Goal: Task Accomplishment & Management: Complete application form

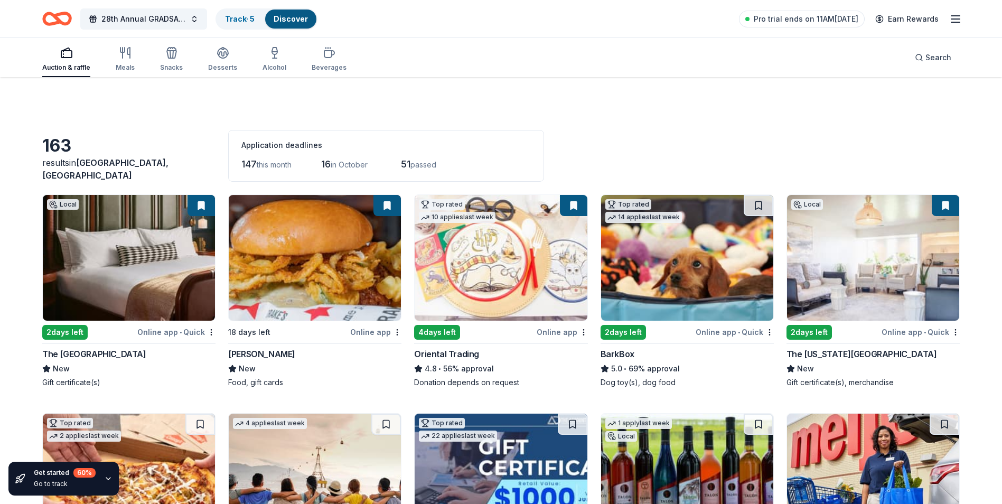
scroll to position [5968, 0]
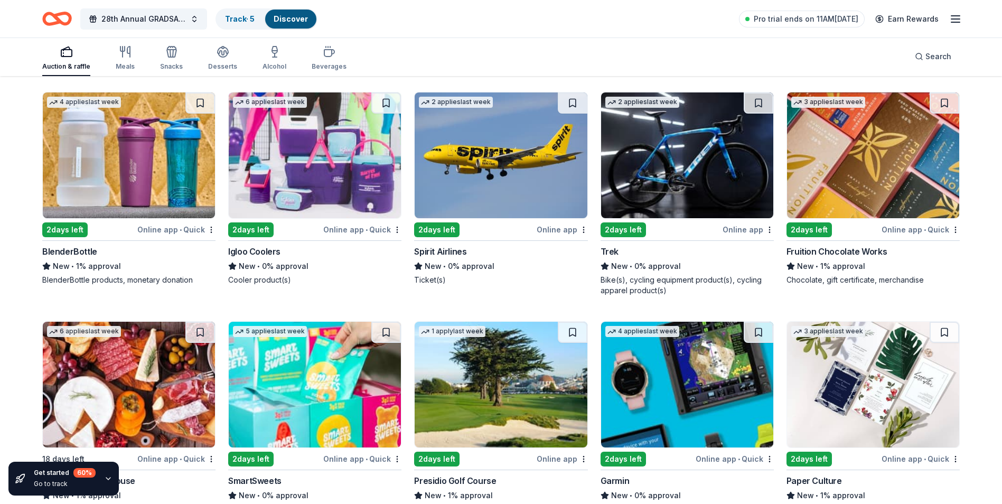
click at [291, 192] on img at bounding box center [315, 155] width 172 height 126
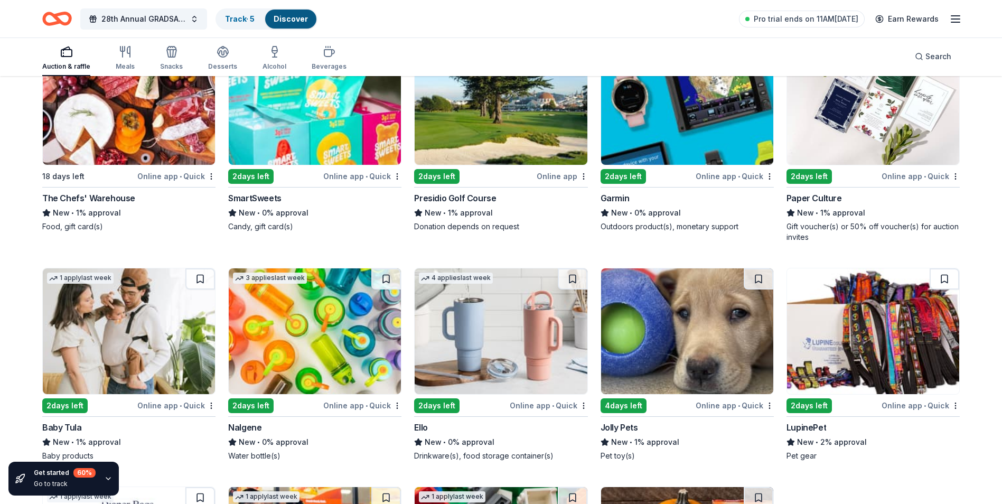
scroll to position [6232, 0]
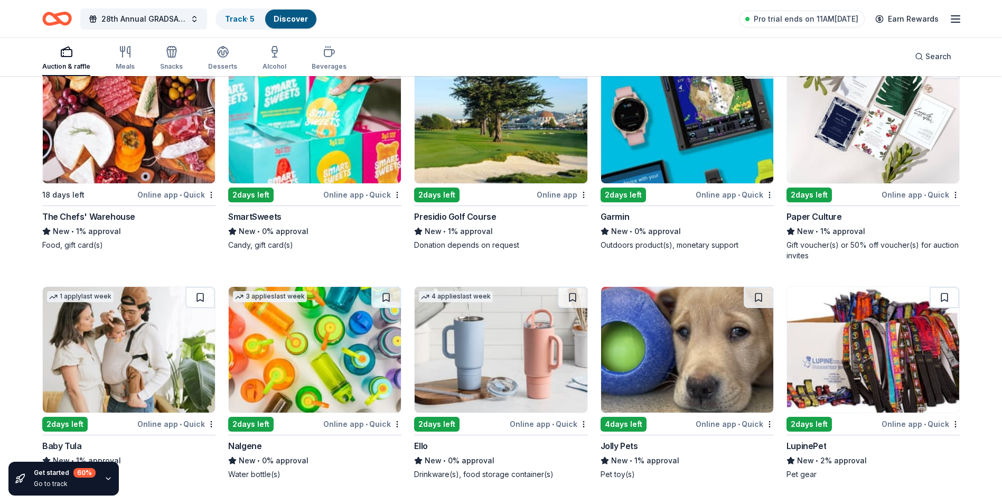
click at [667, 136] on img at bounding box center [687, 121] width 172 height 126
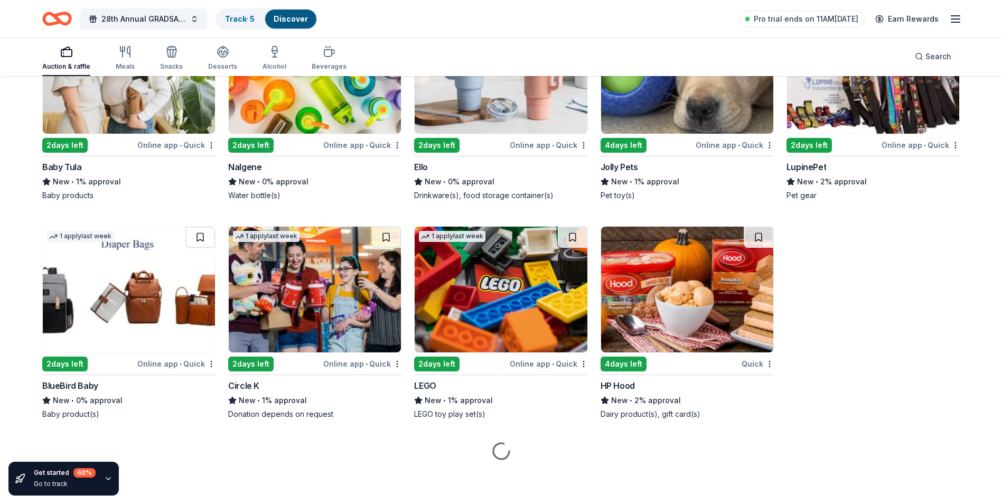
scroll to position [6521, 0]
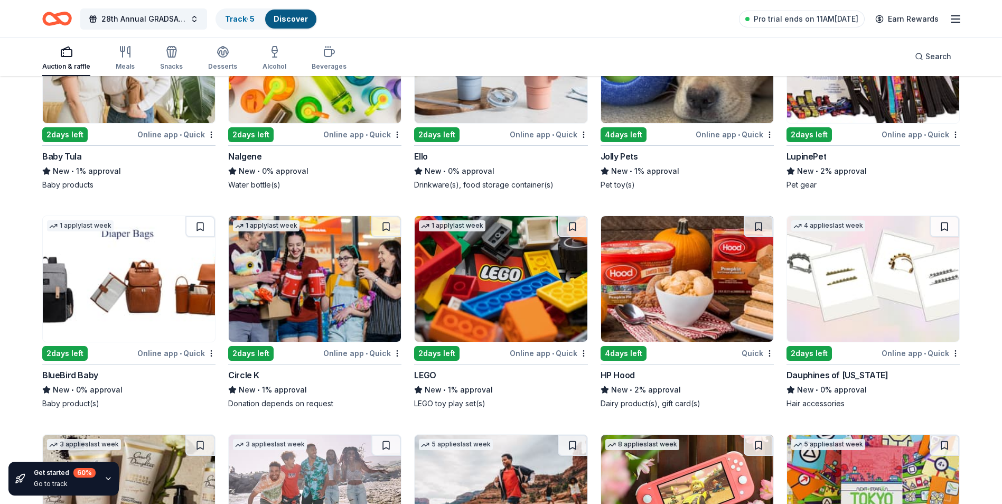
click at [483, 285] on img at bounding box center [501, 279] width 172 height 126
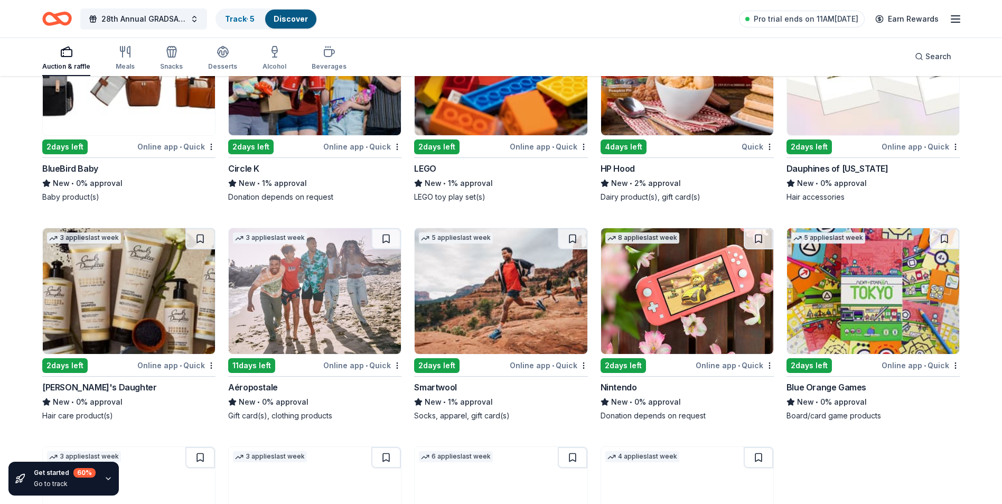
scroll to position [6733, 0]
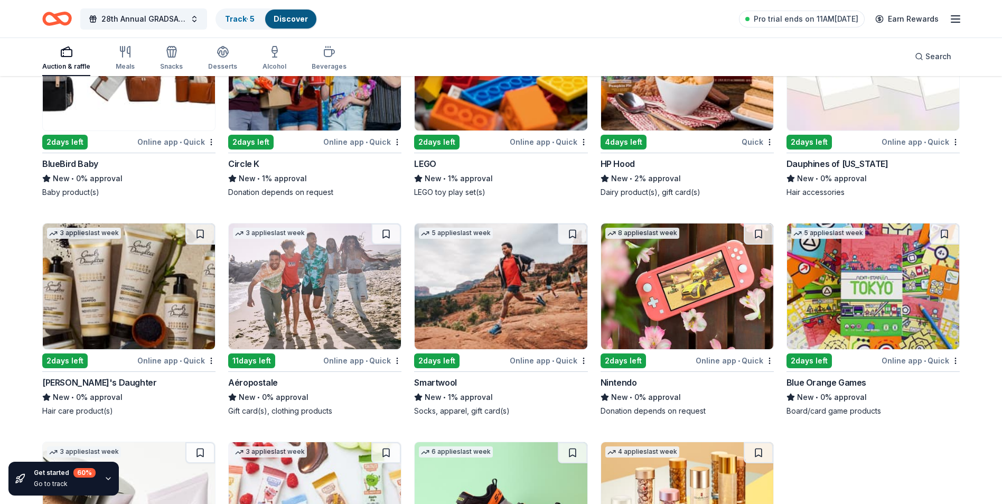
click at [664, 310] on img at bounding box center [687, 286] width 172 height 126
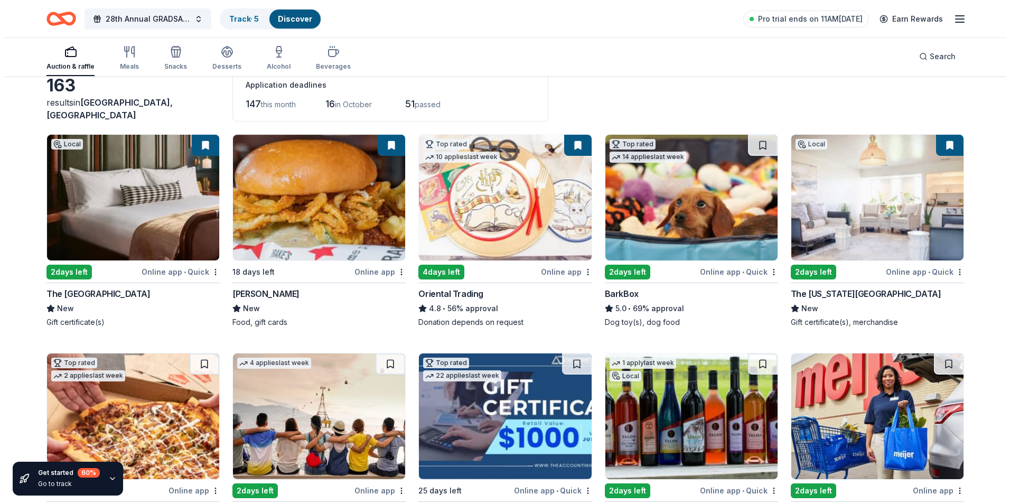
scroll to position [0, 0]
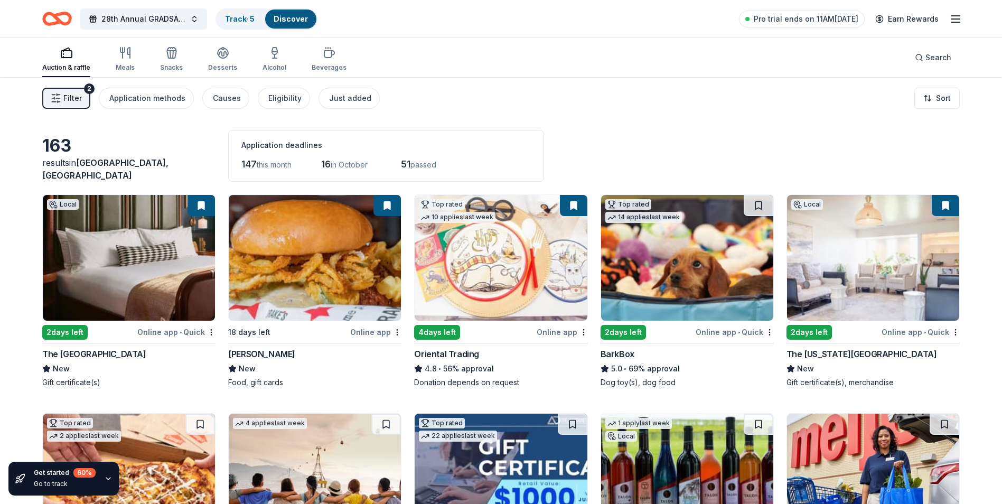
click at [65, 100] on span "Filter" at bounding box center [72, 98] width 18 height 13
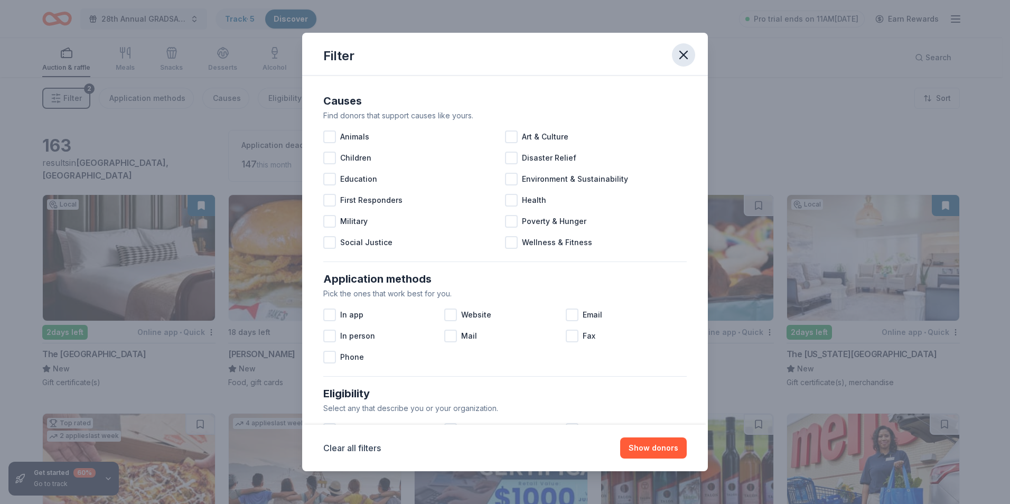
click at [682, 58] on icon "button" at bounding box center [683, 55] width 15 height 15
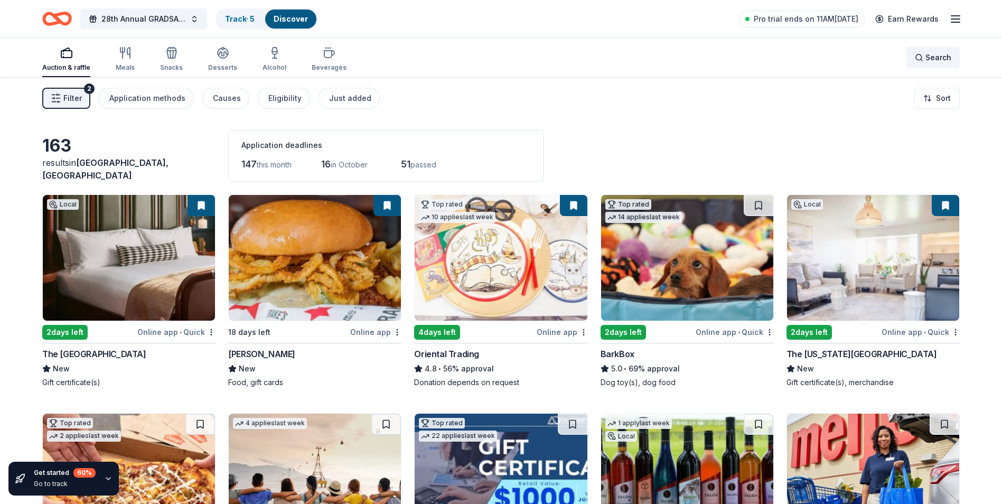
click at [946, 57] on span "Search" at bounding box center [938, 57] width 26 height 13
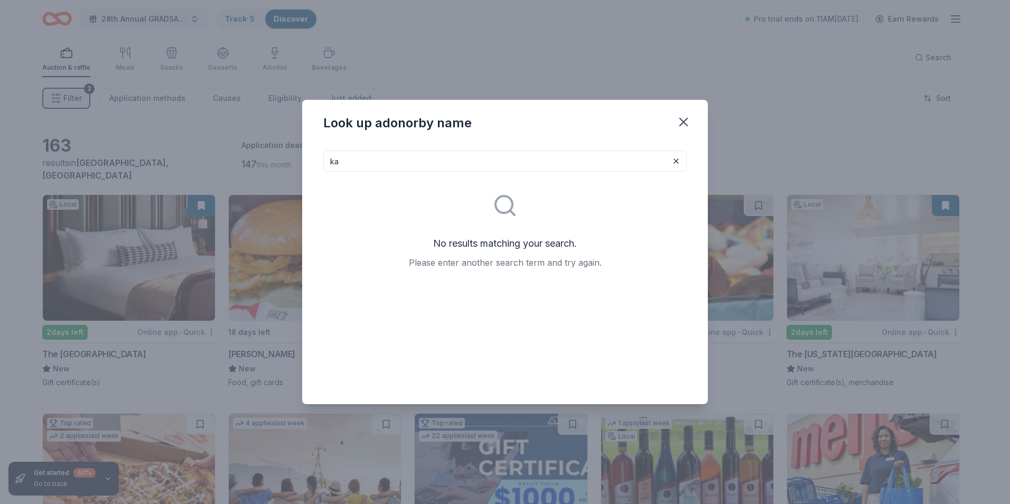
type input "k"
type input "sport"
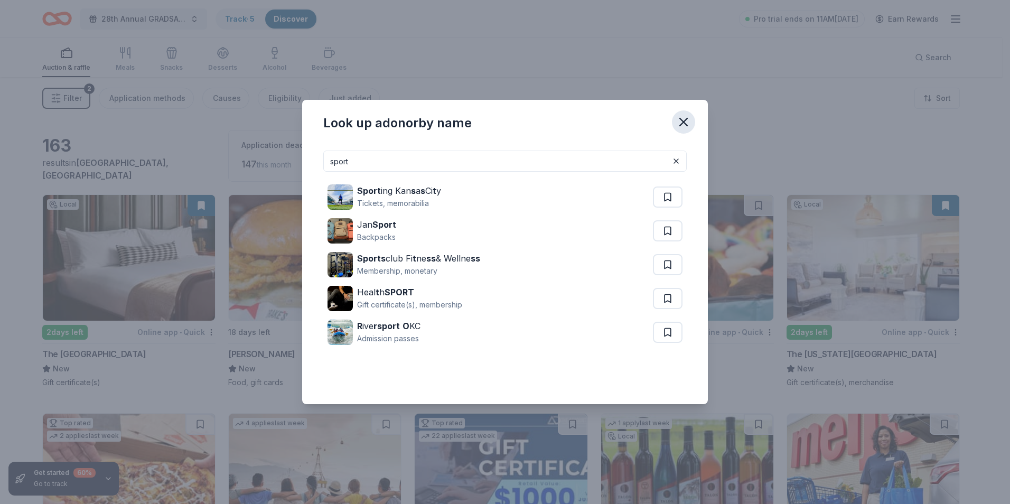
click at [678, 119] on icon "button" at bounding box center [683, 122] width 15 height 15
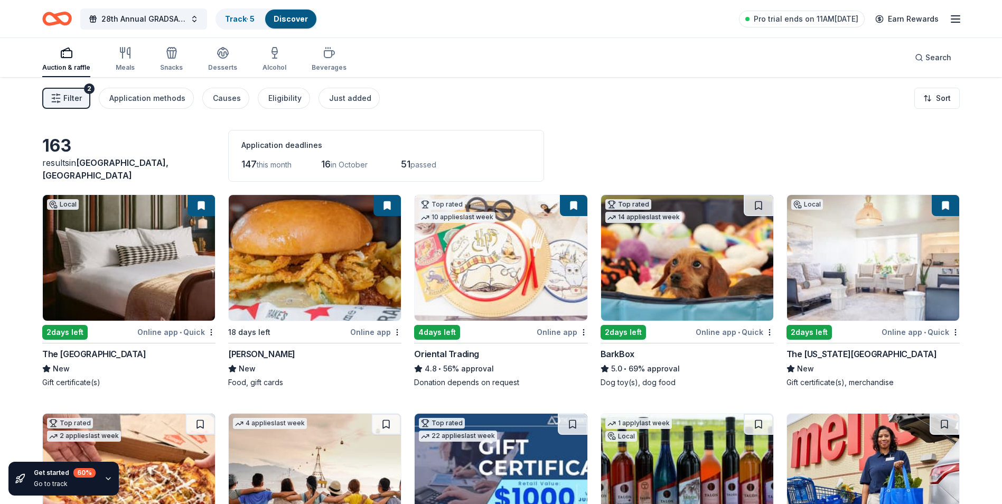
click at [58, 62] on div "Auction & raffle" at bounding box center [66, 58] width 48 height 25
click at [186, 21] on button "28th Annual GRADSA Buddy Walk/5K & Silent Auction" at bounding box center [143, 18] width 127 height 21
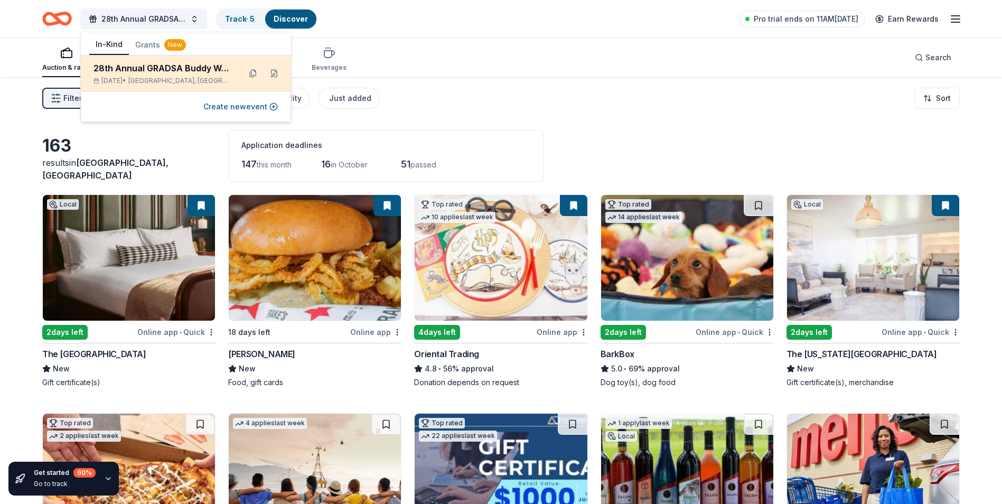
click at [155, 77] on span "Owensboro, KY" at bounding box center [180, 81] width 104 height 8
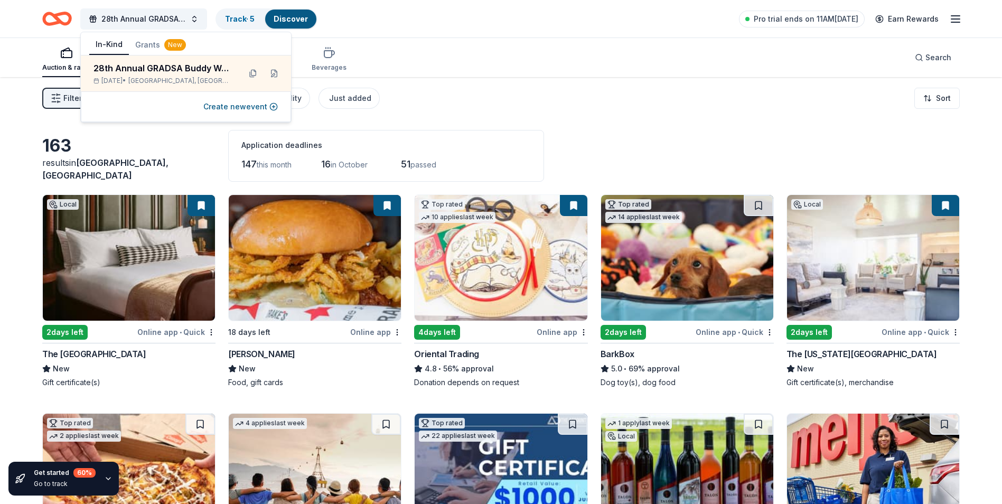
click at [540, 83] on div "Filter 2 Application methods Causes Eligibility Just added Sort" at bounding box center [501, 98] width 1002 height 42
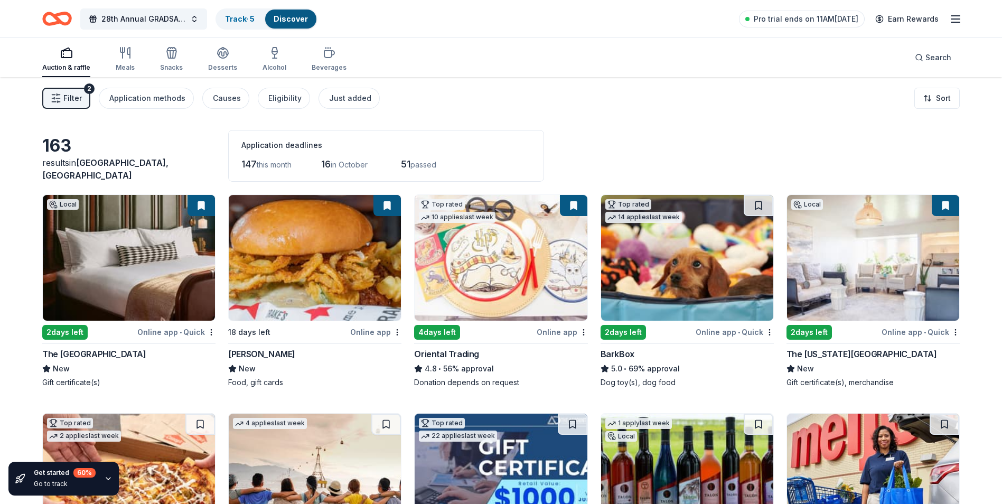
click at [949, 17] on icon "button" at bounding box center [955, 19] width 13 height 13
click at [512, 59] on div "Auction & raffle Meals Snacks Desserts Alcohol Beverages Search" at bounding box center [500, 57] width 917 height 39
click at [270, 59] on div "Alcohol" at bounding box center [275, 58] width 24 height 25
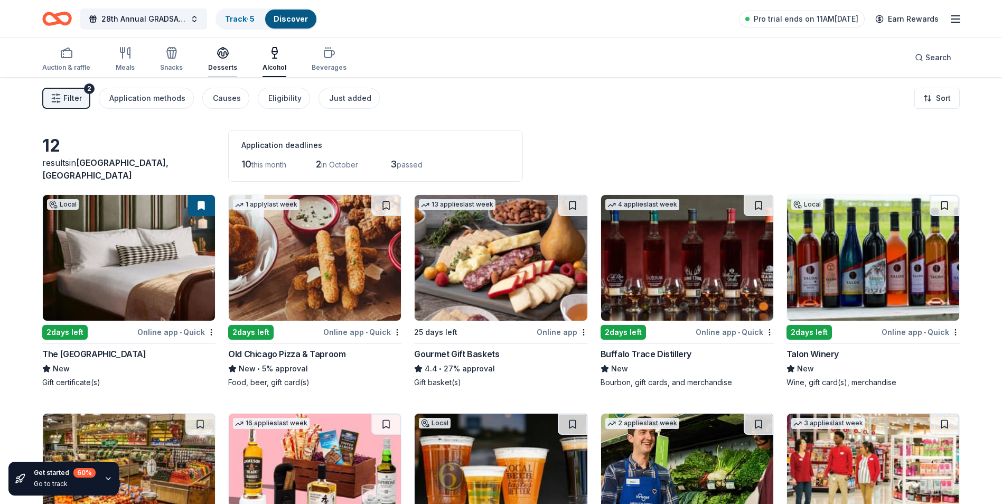
click at [228, 64] on div "Desserts" at bounding box center [222, 67] width 29 height 8
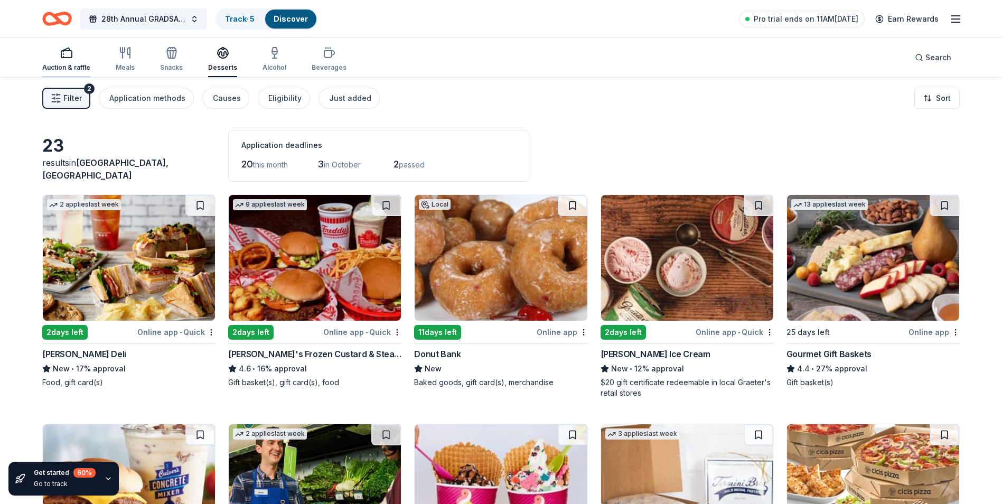
click at [73, 59] on div "Auction & raffle" at bounding box center [66, 58] width 48 height 25
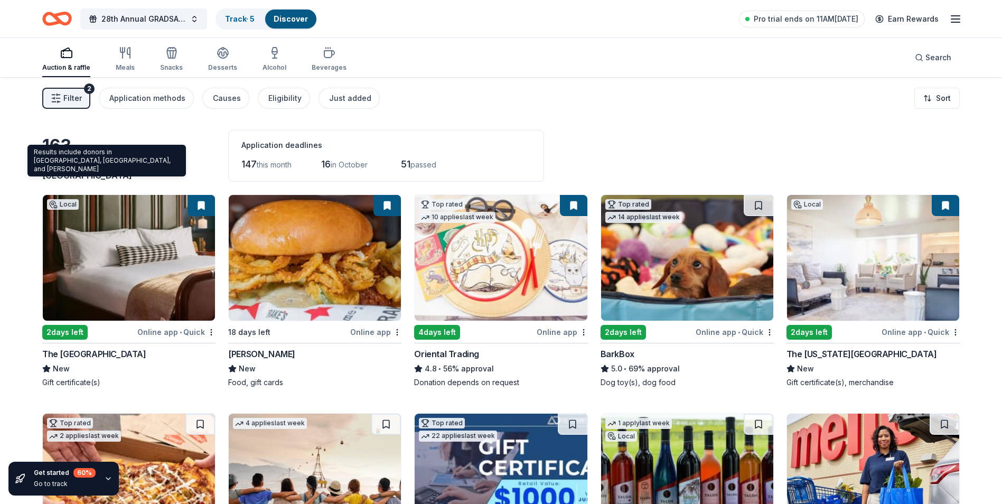
click at [119, 176] on span "Owensboro, KY" at bounding box center [105, 168] width 126 height 23
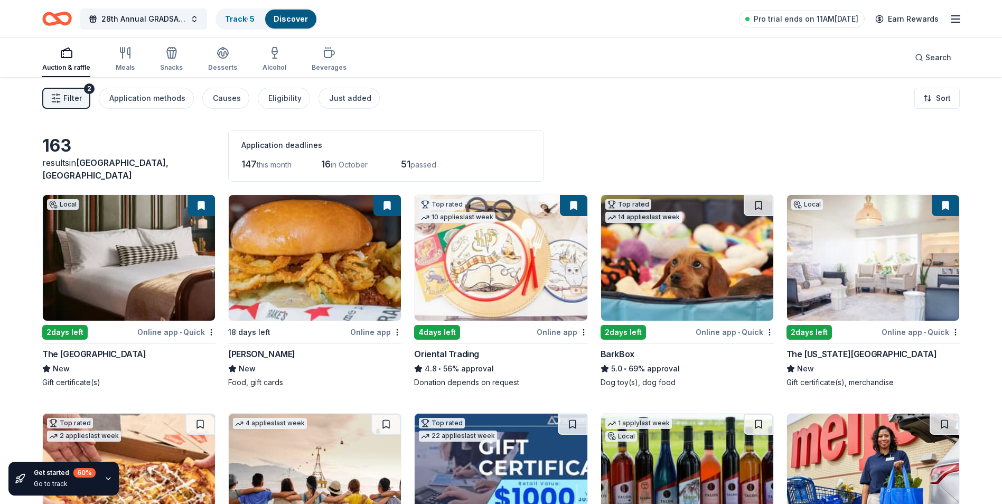
click at [62, 156] on div "163" at bounding box center [128, 145] width 173 height 21
click at [154, 19] on span "28th Annual GRADSA Buddy Walk/5K & Silent Auction" at bounding box center [143, 19] width 85 height 13
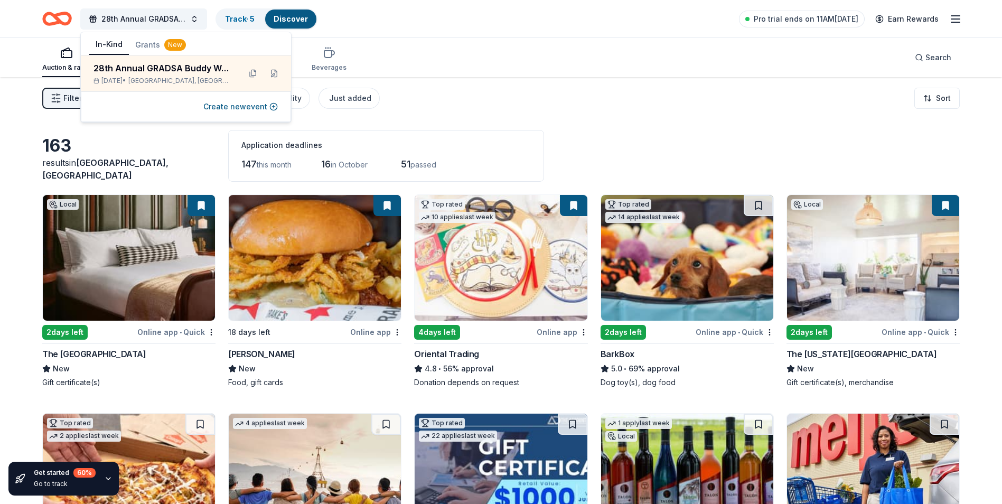
click at [451, 60] on div "Auction & raffle Meals Snacks Desserts Alcohol Beverages Search" at bounding box center [500, 57] width 917 height 39
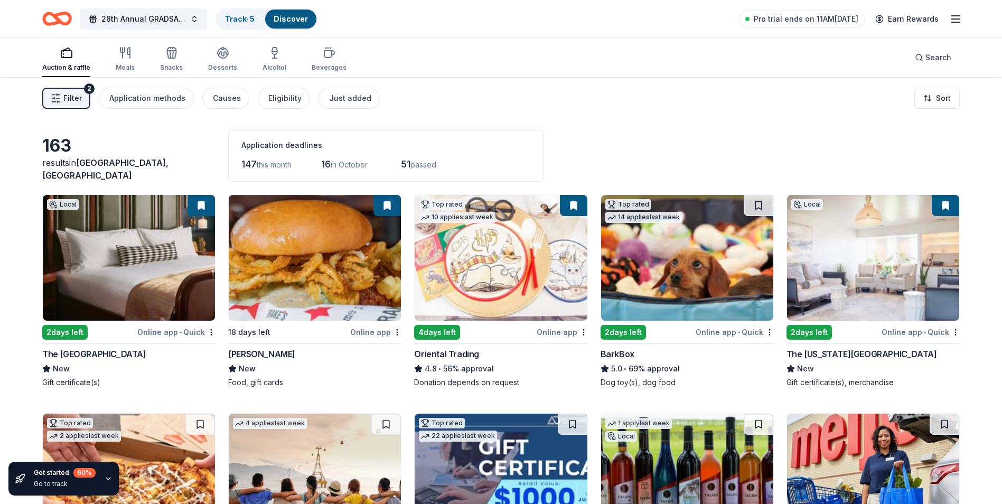
click at [72, 103] on span "Filter" at bounding box center [72, 98] width 18 height 13
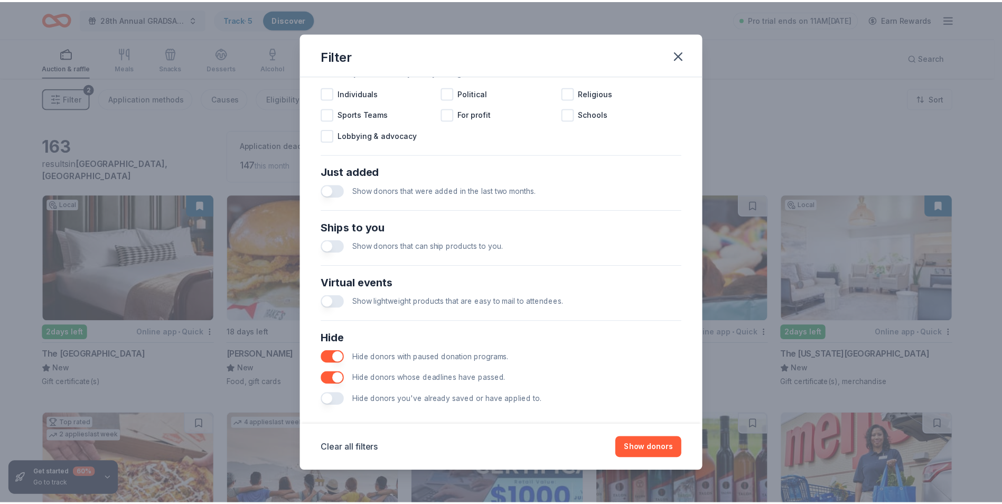
scroll to position [347, 0]
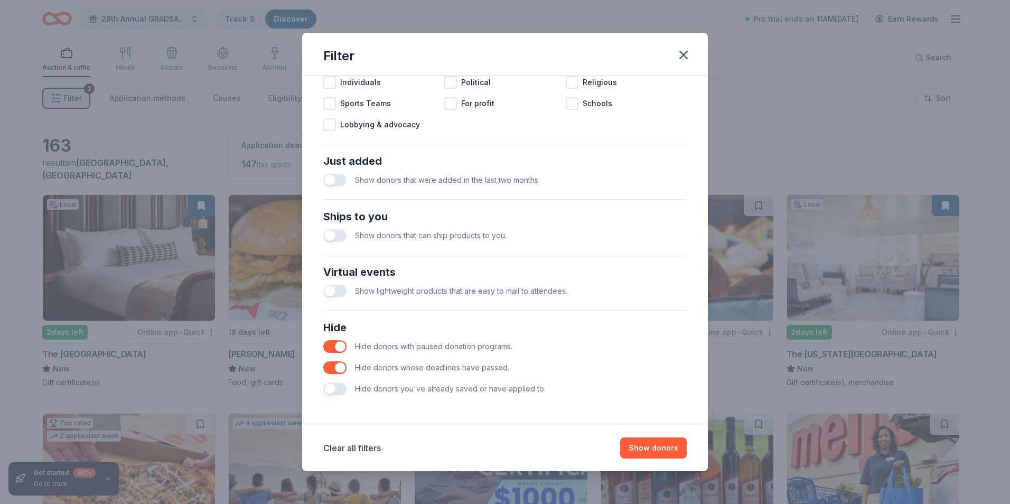
click at [350, 236] on div "Show donors that can ship products to you." at bounding box center [504, 235] width 363 height 21
click at [339, 234] on button "button" at bounding box center [334, 235] width 23 height 13
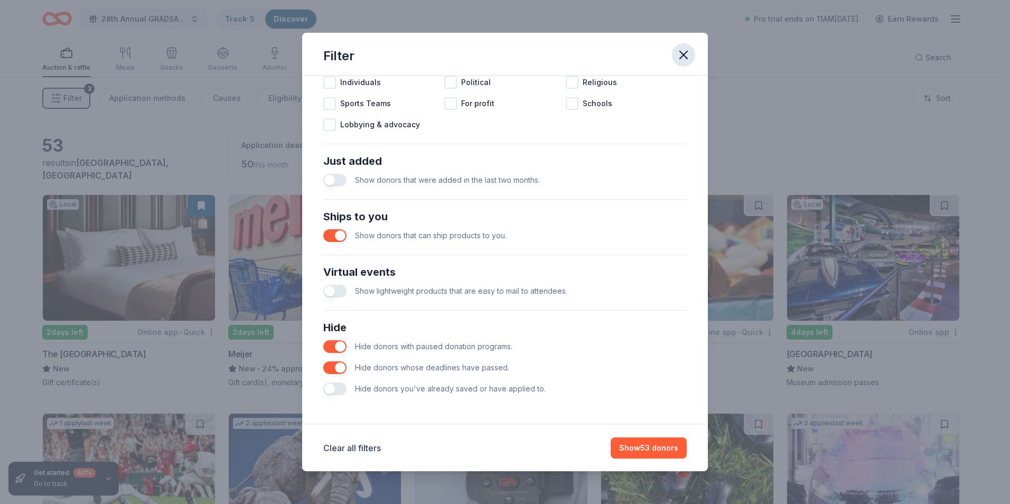
click at [672, 55] on button "button" at bounding box center [683, 54] width 23 height 23
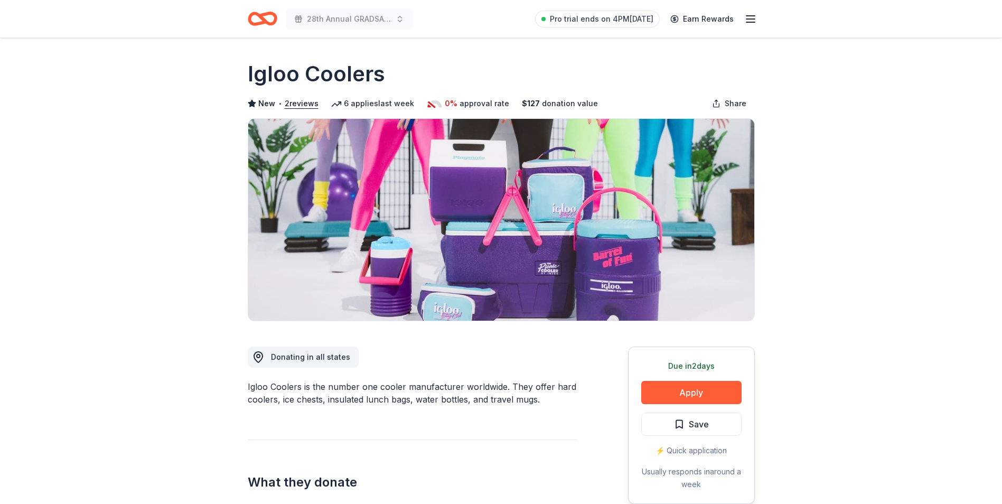
scroll to position [53, 0]
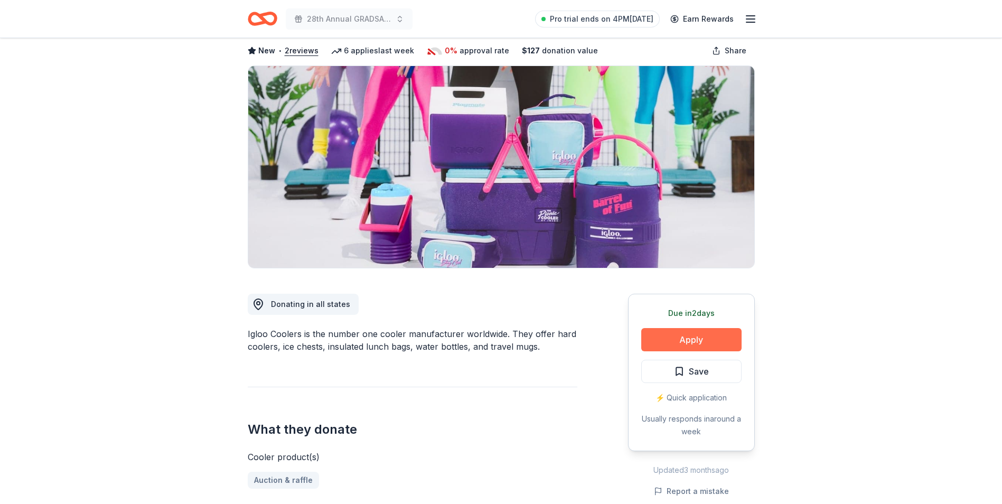
click at [666, 344] on button "Apply" at bounding box center [691, 339] width 100 height 23
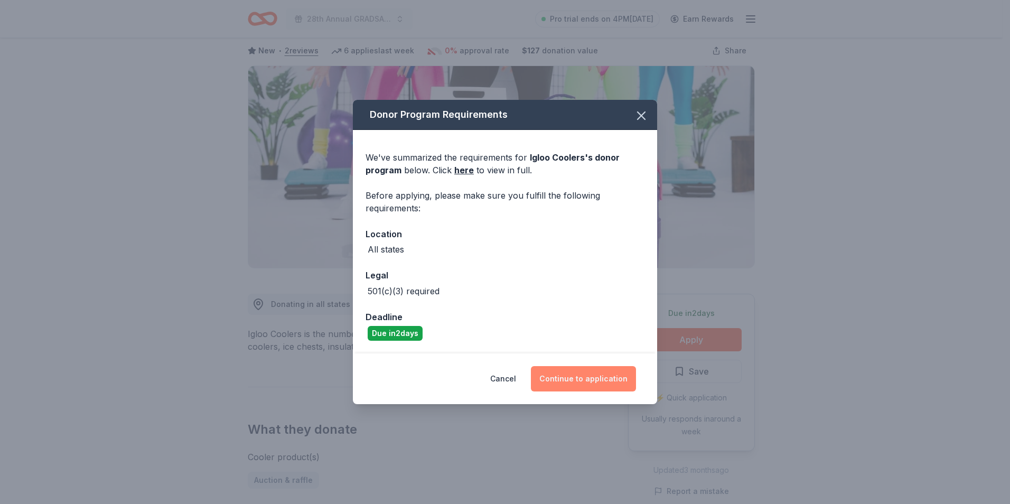
drag, startPoint x: 586, startPoint y: 382, endPoint x: 578, endPoint y: 383, distance: 8.0
click at [585, 382] on button "Continue to application" at bounding box center [583, 378] width 105 height 25
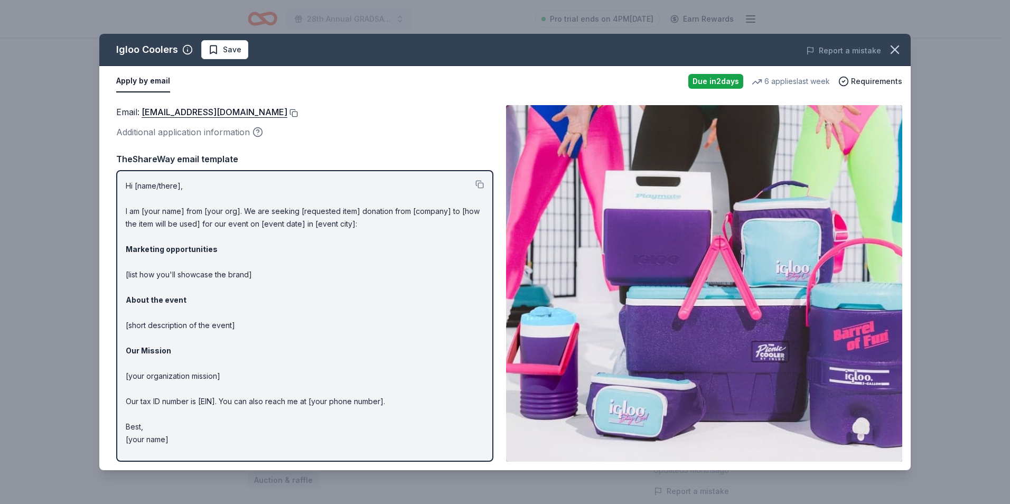
click at [287, 114] on button at bounding box center [292, 113] width 11 height 8
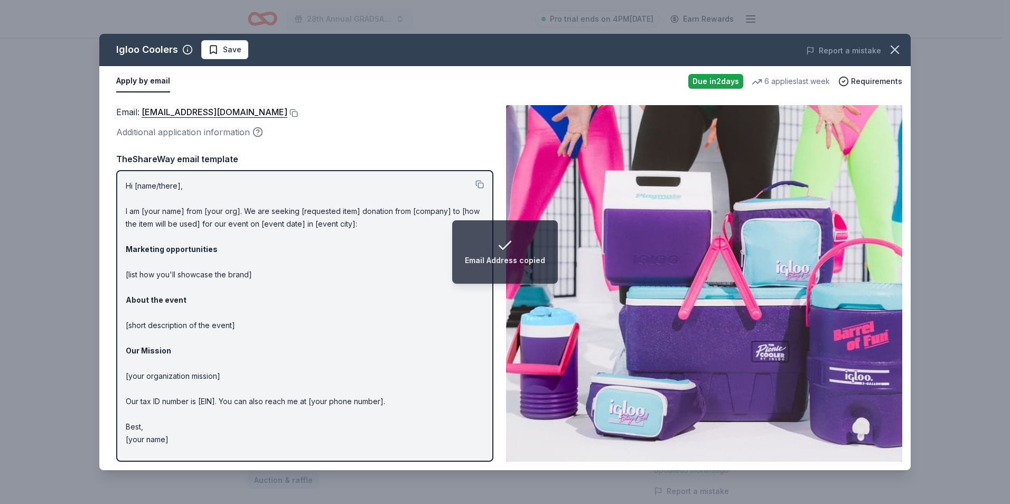
click at [141, 188] on p "Hi [name/there], I am [your name] from [your org]. We are seeking [requested it…" at bounding box center [305, 313] width 358 height 266
drag, startPoint x: 126, startPoint y: 186, endPoint x: 203, endPoint y: 298, distance: 136.3
click at [203, 298] on p "Hi [name/there], I am [your name] from [your org]. We are seeking [requested it…" at bounding box center [305, 313] width 358 height 266
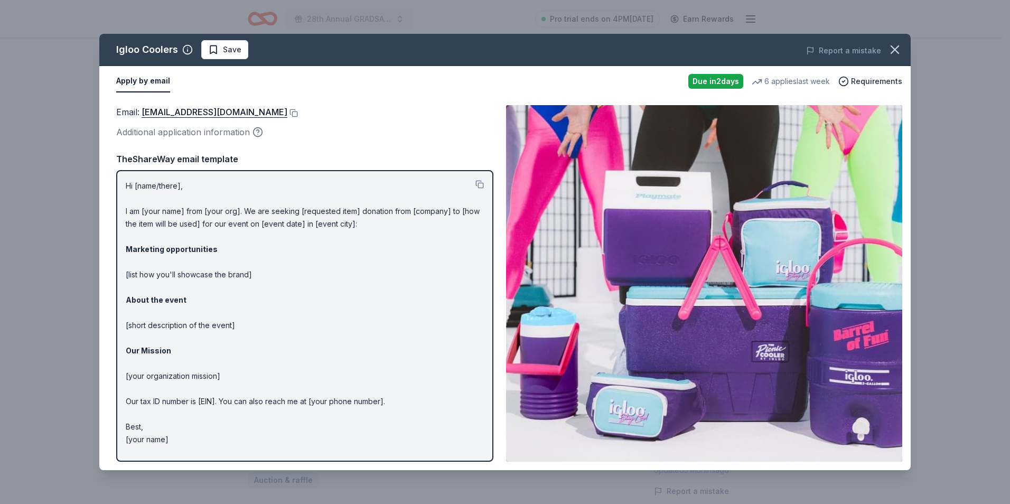
drag, startPoint x: 124, startPoint y: 186, endPoint x: 245, endPoint y: 258, distance: 140.2
click at [244, 258] on div "Hi [name/there], I am [your name] from [your org]. We are seeking [requested it…" at bounding box center [304, 316] width 377 height 292
click at [890, 48] on icon "button" at bounding box center [894, 49] width 15 height 15
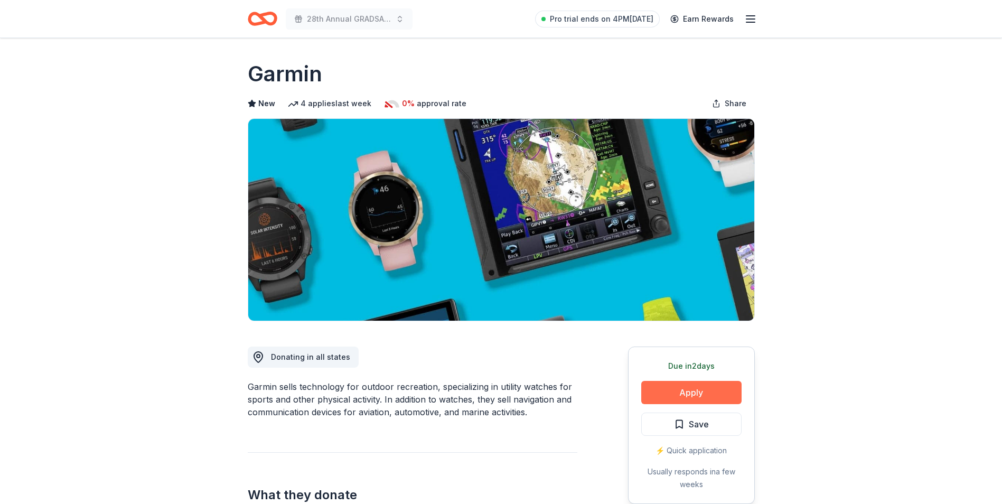
click at [687, 388] on button "Apply" at bounding box center [691, 392] width 100 height 23
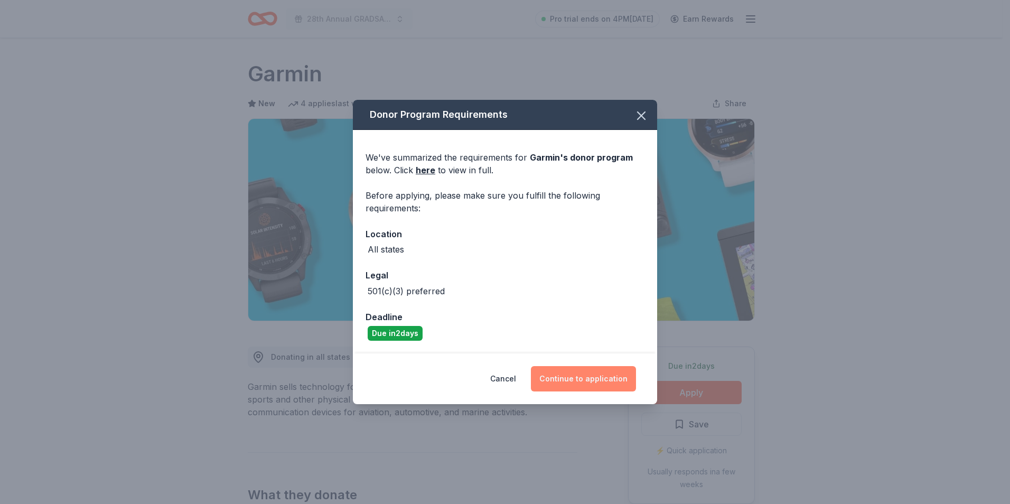
click at [572, 383] on button "Continue to application" at bounding box center [583, 378] width 105 height 25
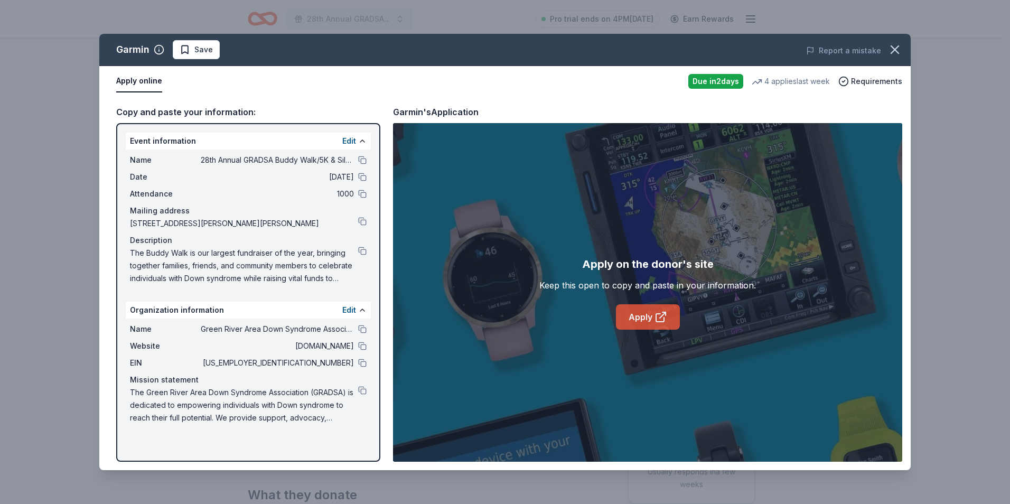
click at [662, 324] on link "Apply" at bounding box center [648, 316] width 64 height 25
click at [361, 161] on button at bounding box center [362, 160] width 8 height 8
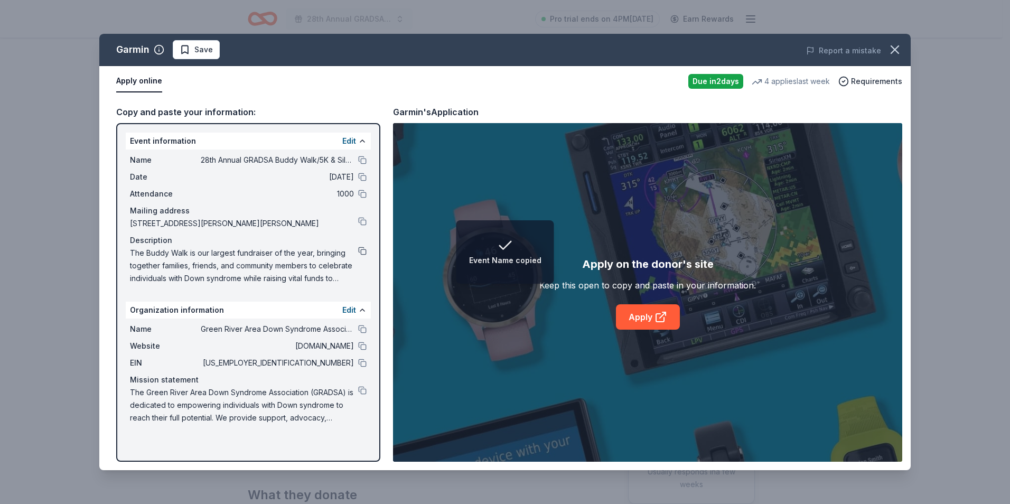
click at [366, 252] on button at bounding box center [362, 251] width 8 height 8
click at [893, 52] on icon "button" at bounding box center [894, 49] width 7 height 7
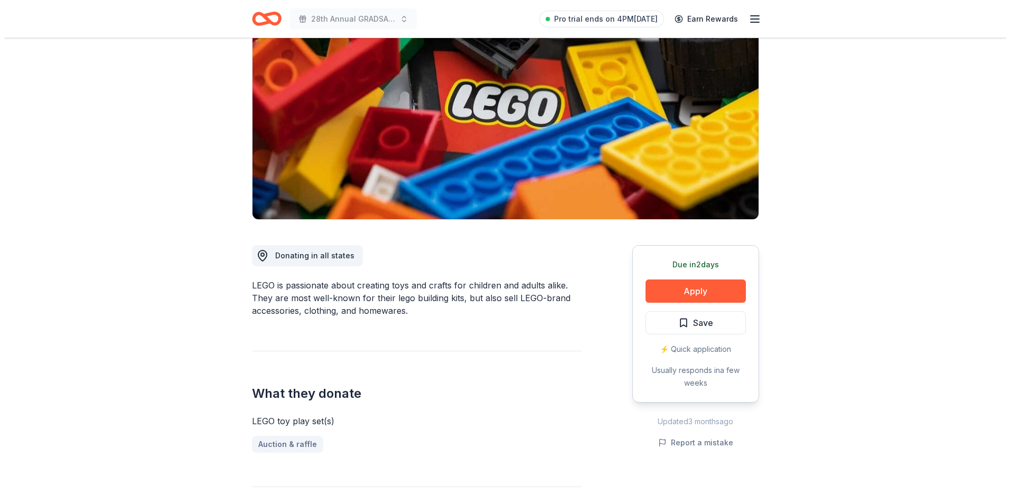
scroll to position [106, 0]
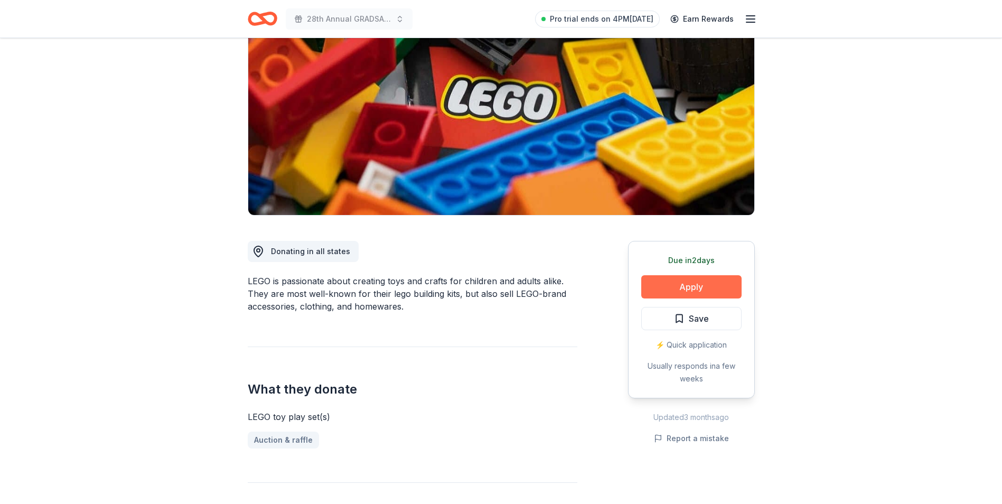
click at [686, 289] on button "Apply" at bounding box center [691, 286] width 100 height 23
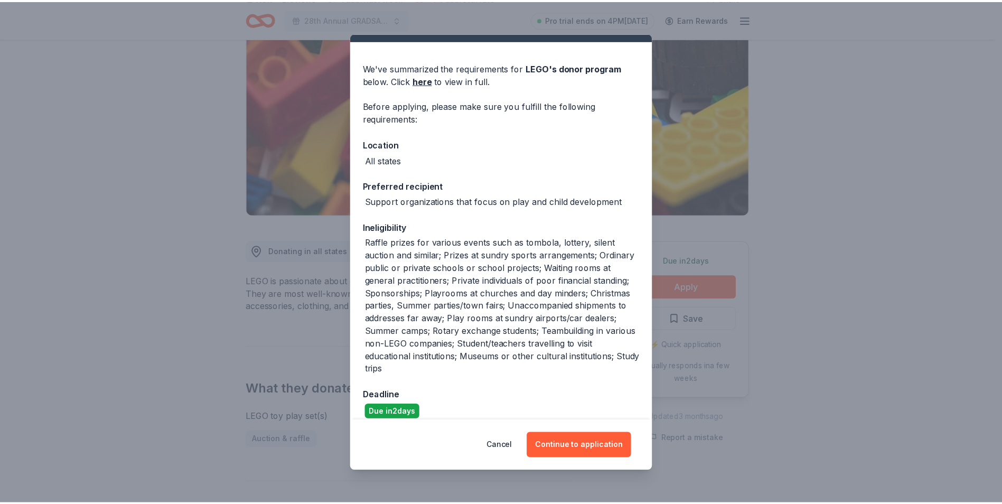
scroll to position [34, 0]
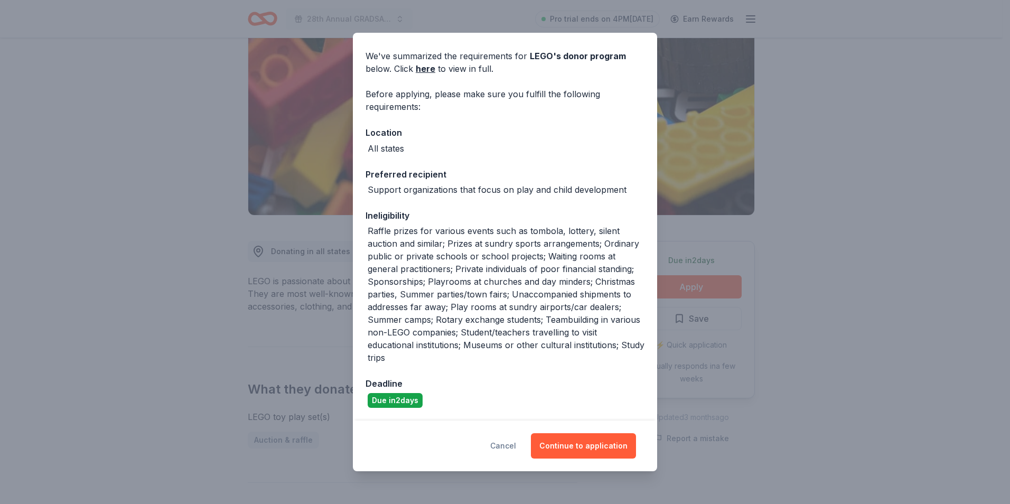
click at [503, 446] on button "Cancel" at bounding box center [503, 445] width 26 height 25
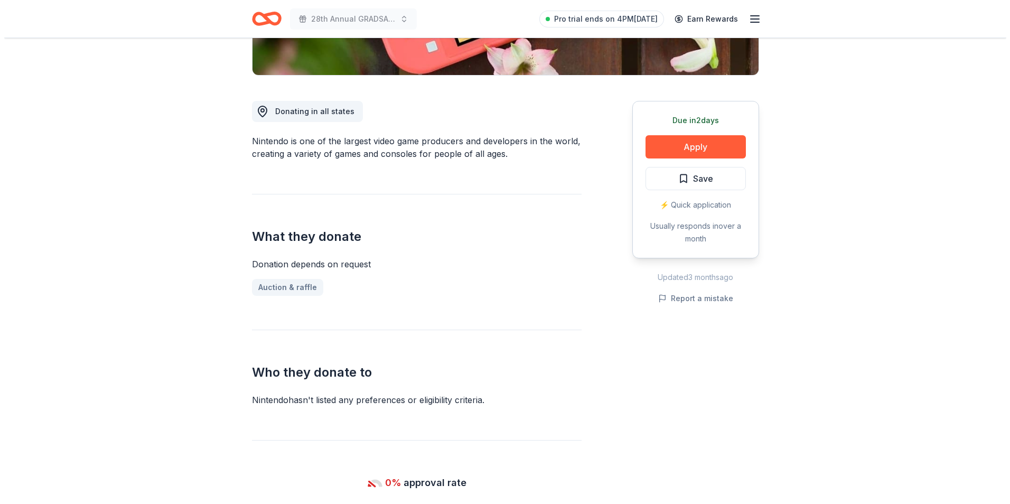
scroll to position [264, 0]
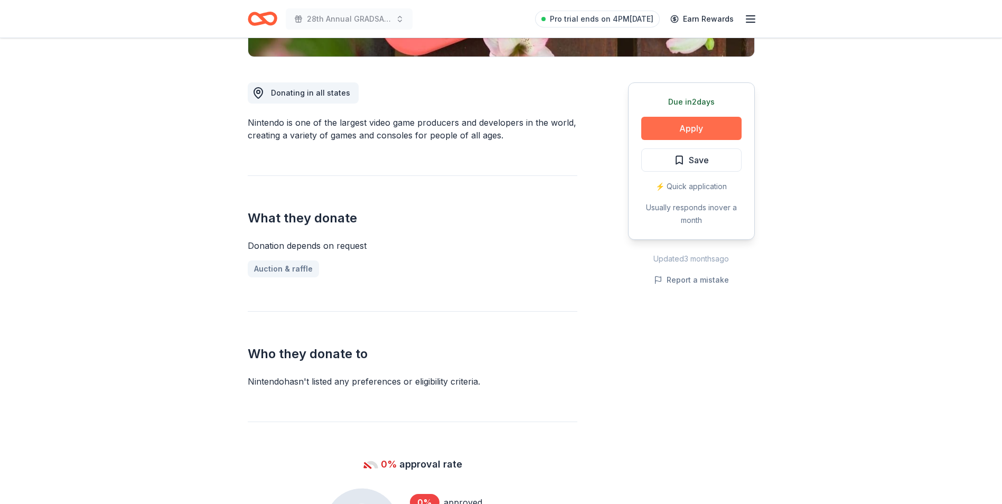
click at [650, 120] on button "Apply" at bounding box center [691, 128] width 100 height 23
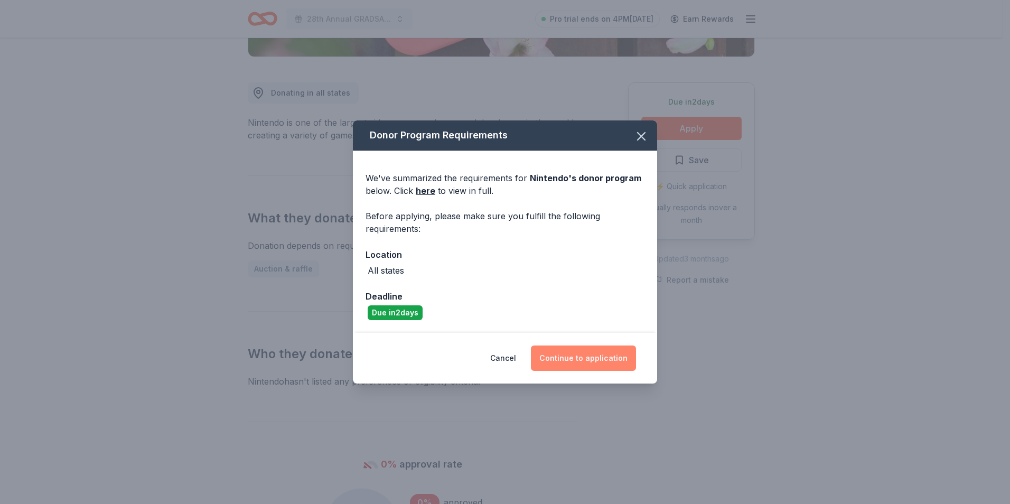
click at [572, 352] on button "Continue to application" at bounding box center [583, 357] width 105 height 25
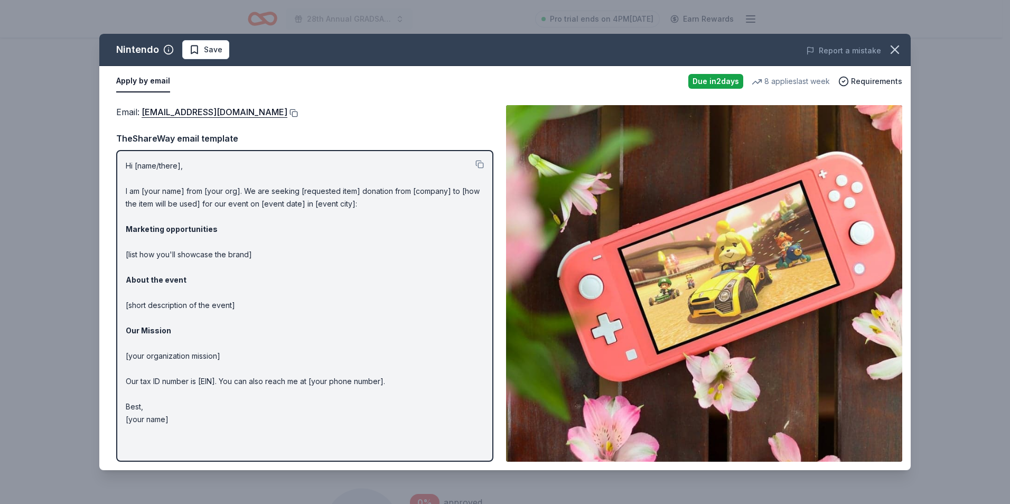
click at [298, 110] on button at bounding box center [292, 113] width 11 height 8
